Goal: Find contact information: Find contact information

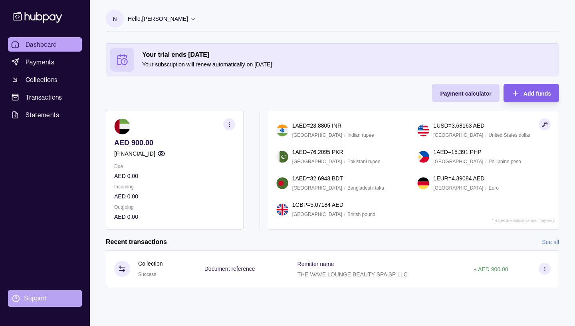
click at [38, 300] on div "Support" at bounding box center [35, 298] width 22 height 9
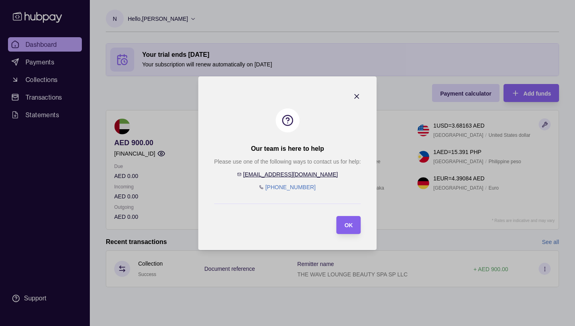
click at [292, 175] on link "[EMAIL_ADDRESS][DOMAIN_NAME]" at bounding box center [290, 174] width 95 height 6
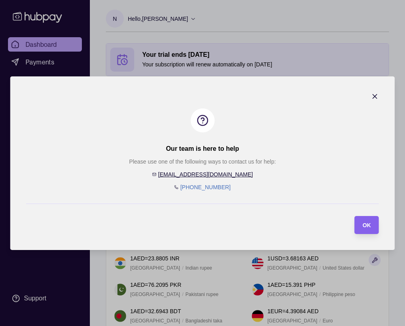
click at [374, 97] on icon "button" at bounding box center [375, 96] width 8 height 8
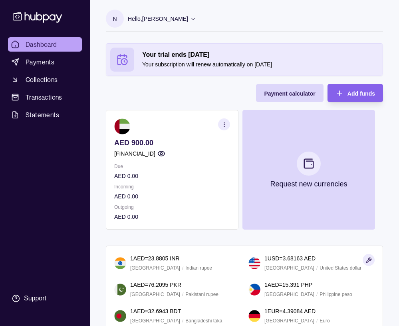
click at [196, 18] on icon at bounding box center [193, 19] width 6 height 6
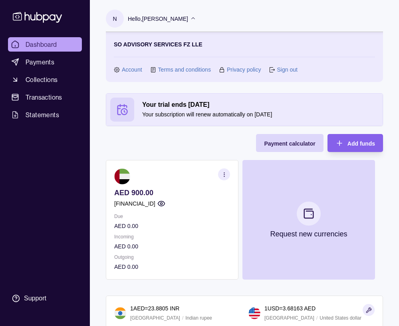
click at [285, 72] on link "Sign out" at bounding box center [287, 69] width 20 height 9
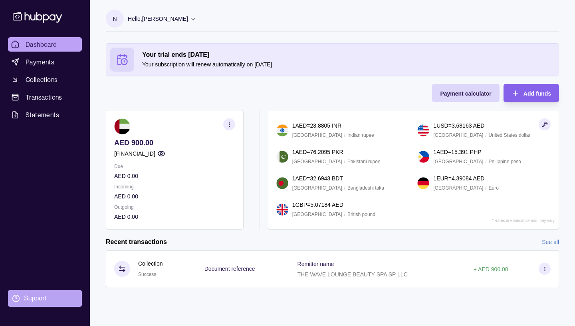
click at [34, 296] on div "Support" at bounding box center [35, 298] width 22 height 9
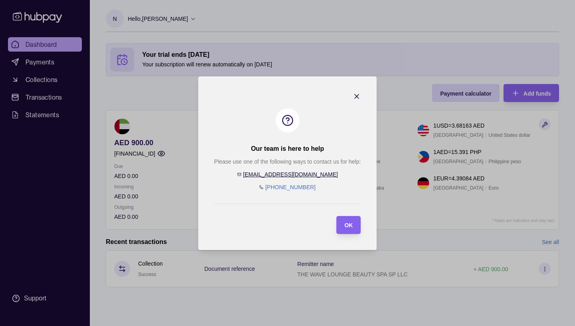
click at [356, 96] on icon "button" at bounding box center [357, 96] width 8 height 8
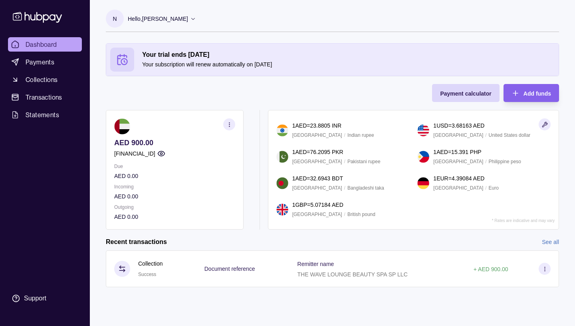
click at [195, 19] on icon at bounding box center [193, 19] width 4 height 2
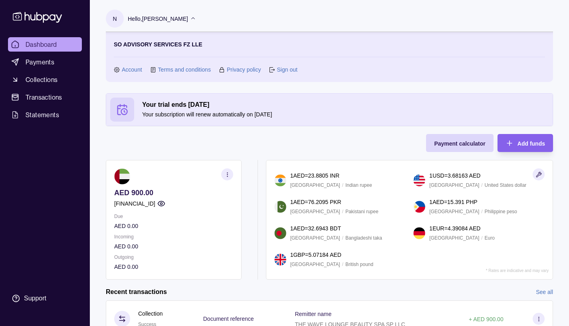
click at [284, 69] on link "Sign out" at bounding box center [287, 69] width 20 height 9
